Goal: Navigation & Orientation: Find specific page/section

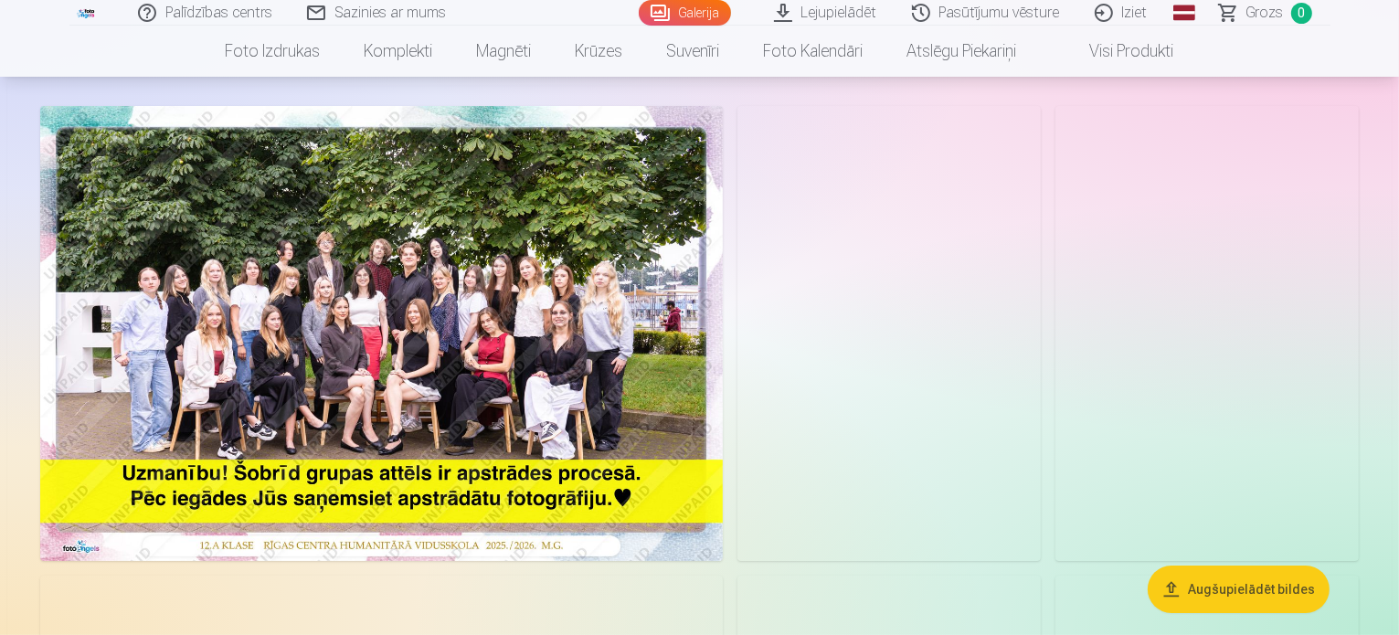
scroll to position [91, 0]
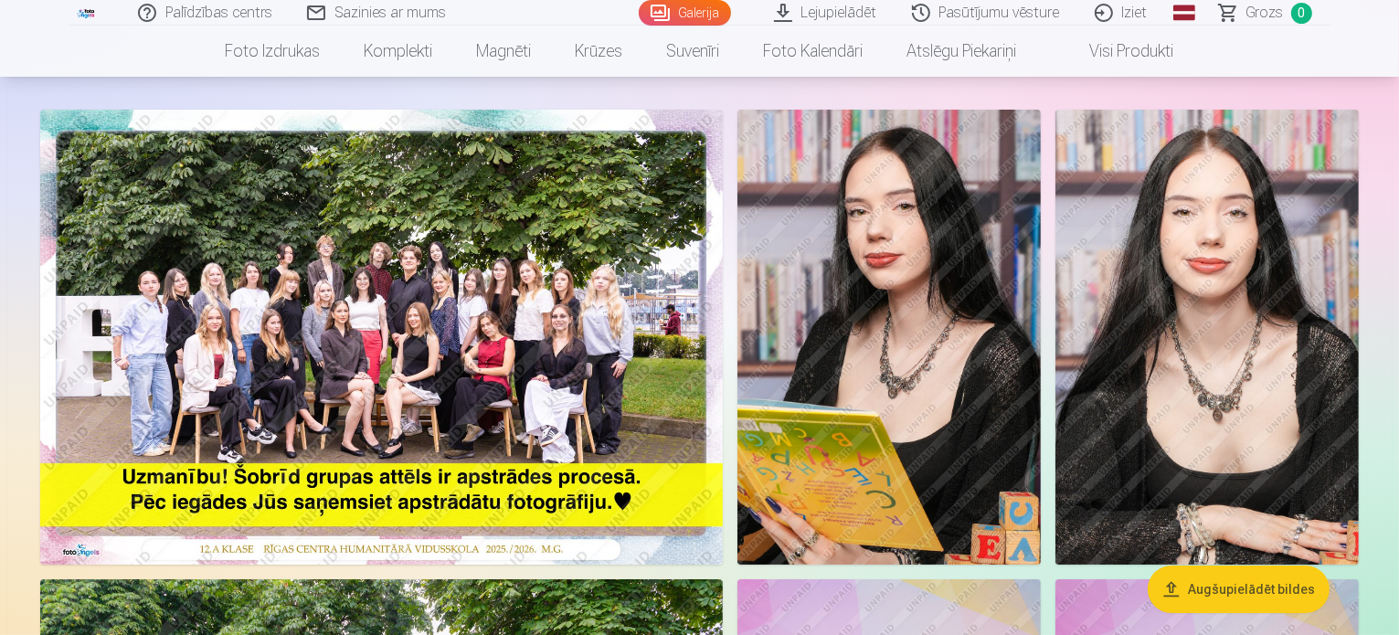
click at [518, 478] on img at bounding box center [381, 337] width 683 height 455
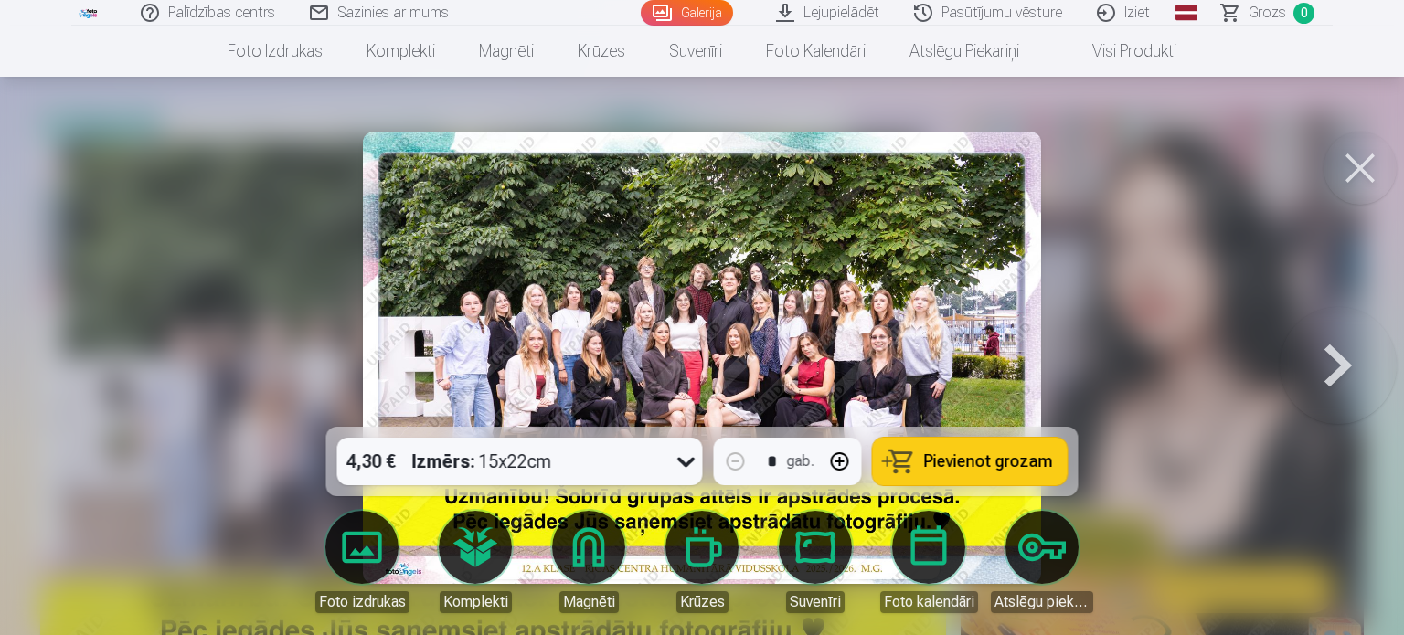
click at [614, 377] on img at bounding box center [702, 358] width 678 height 452
click at [696, 336] on img at bounding box center [702, 358] width 678 height 452
click at [1345, 174] on button at bounding box center [1359, 168] width 73 height 73
